Goal: Navigation & Orientation: Find specific page/section

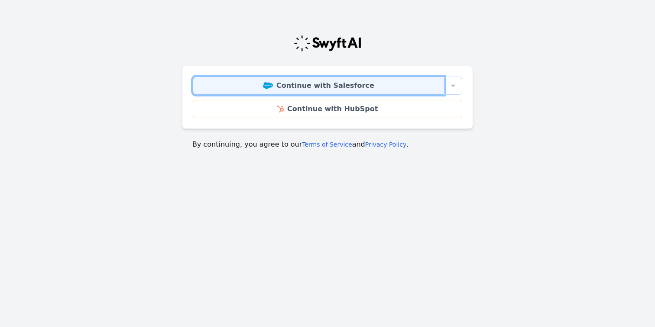
click at [349, 87] on link "Continue with Salesforce" at bounding box center [319, 86] width 252 height 18
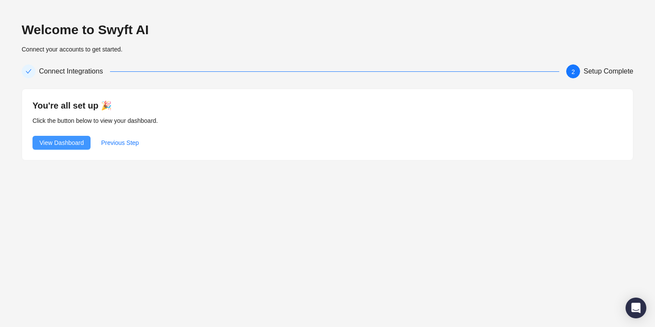
click at [67, 139] on span "View Dashboard" at bounding box center [61, 143] width 44 height 10
